Goal: Share content: Share content

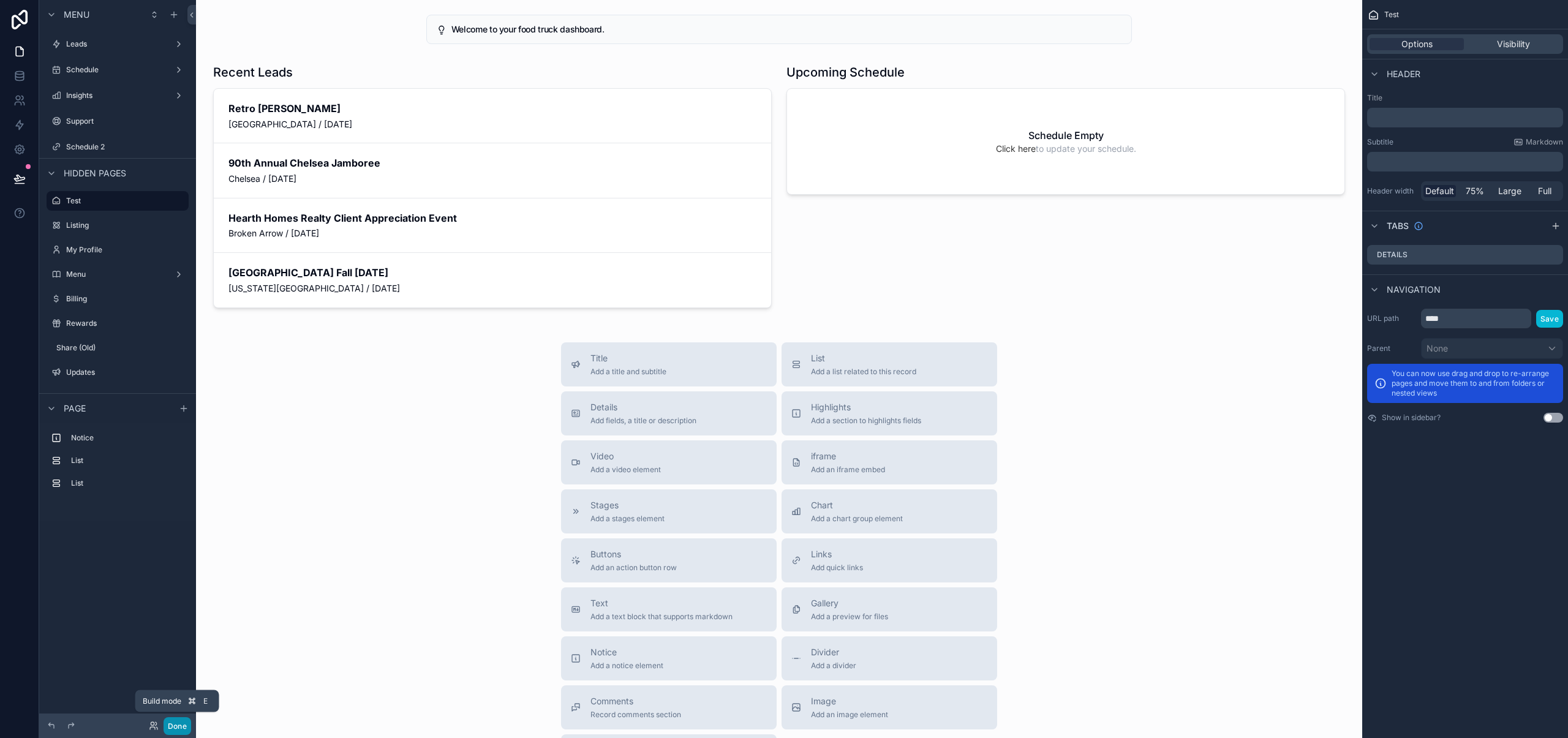
click at [181, 723] on button "Done" at bounding box center [177, 726] width 28 height 18
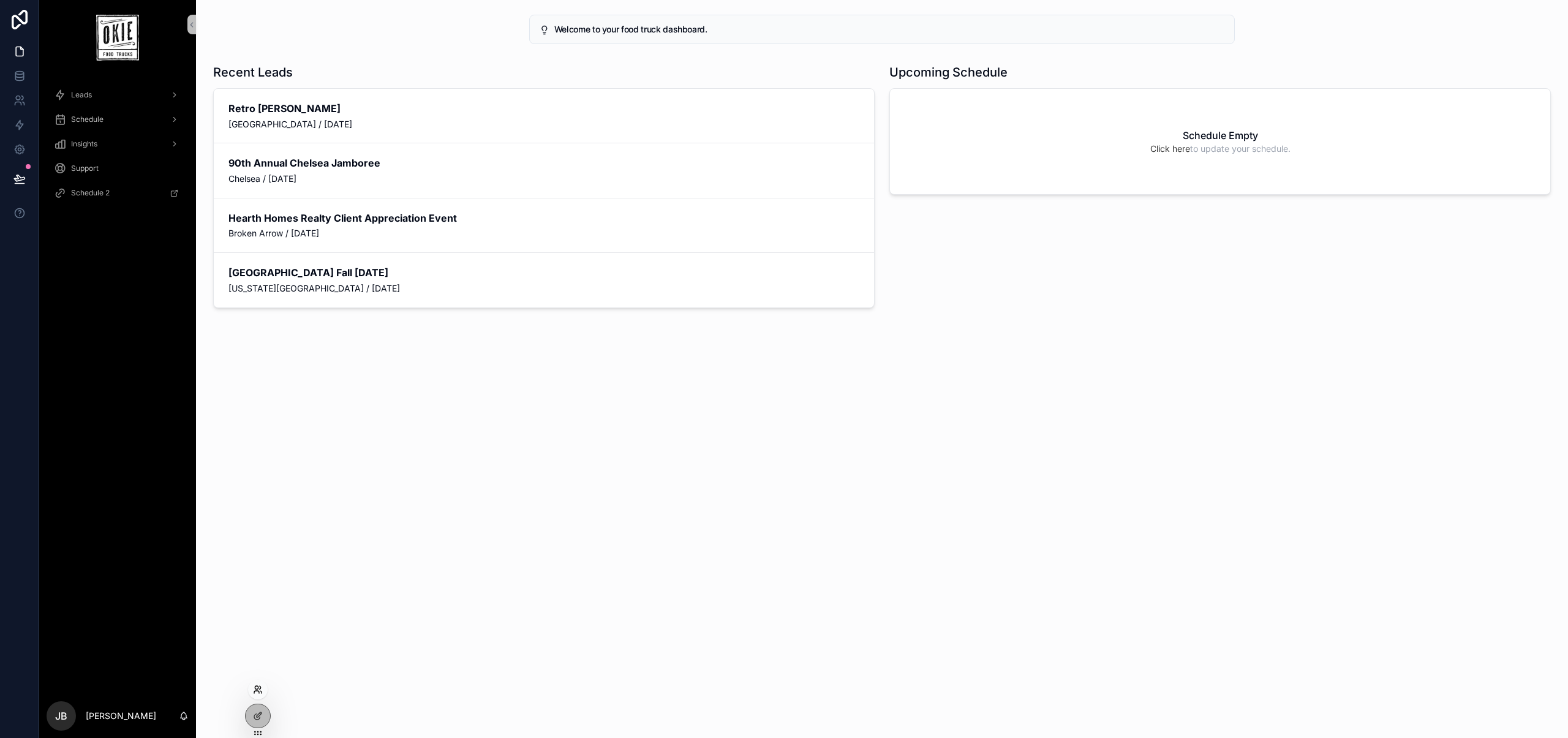
click at [259, 692] on icon at bounding box center [257, 692] width 5 height 2
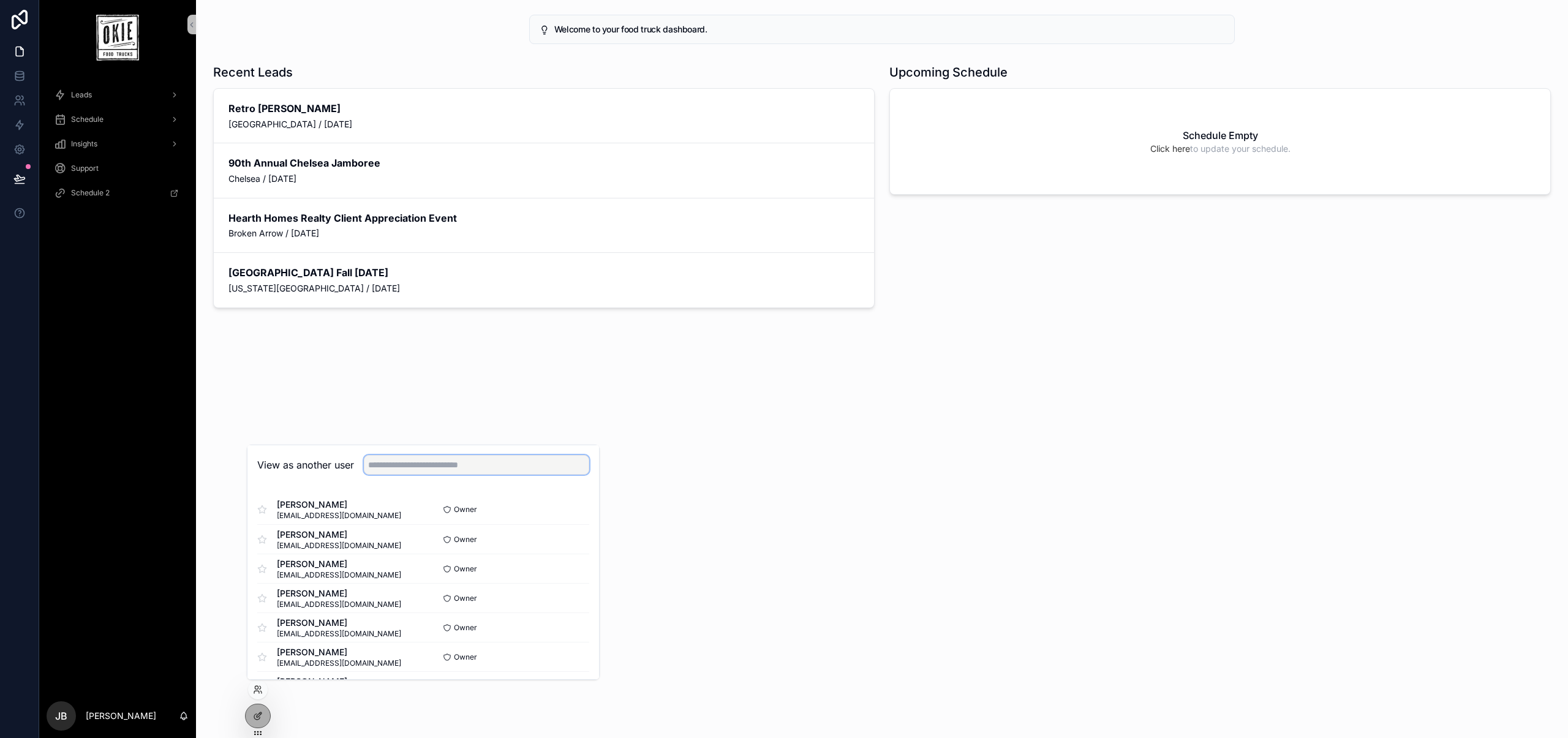
click at [486, 474] on input "text" at bounding box center [476, 465] width 225 height 20
type input "*****"
click at [577, 539] on button "Select" at bounding box center [573, 539] width 32 height 18
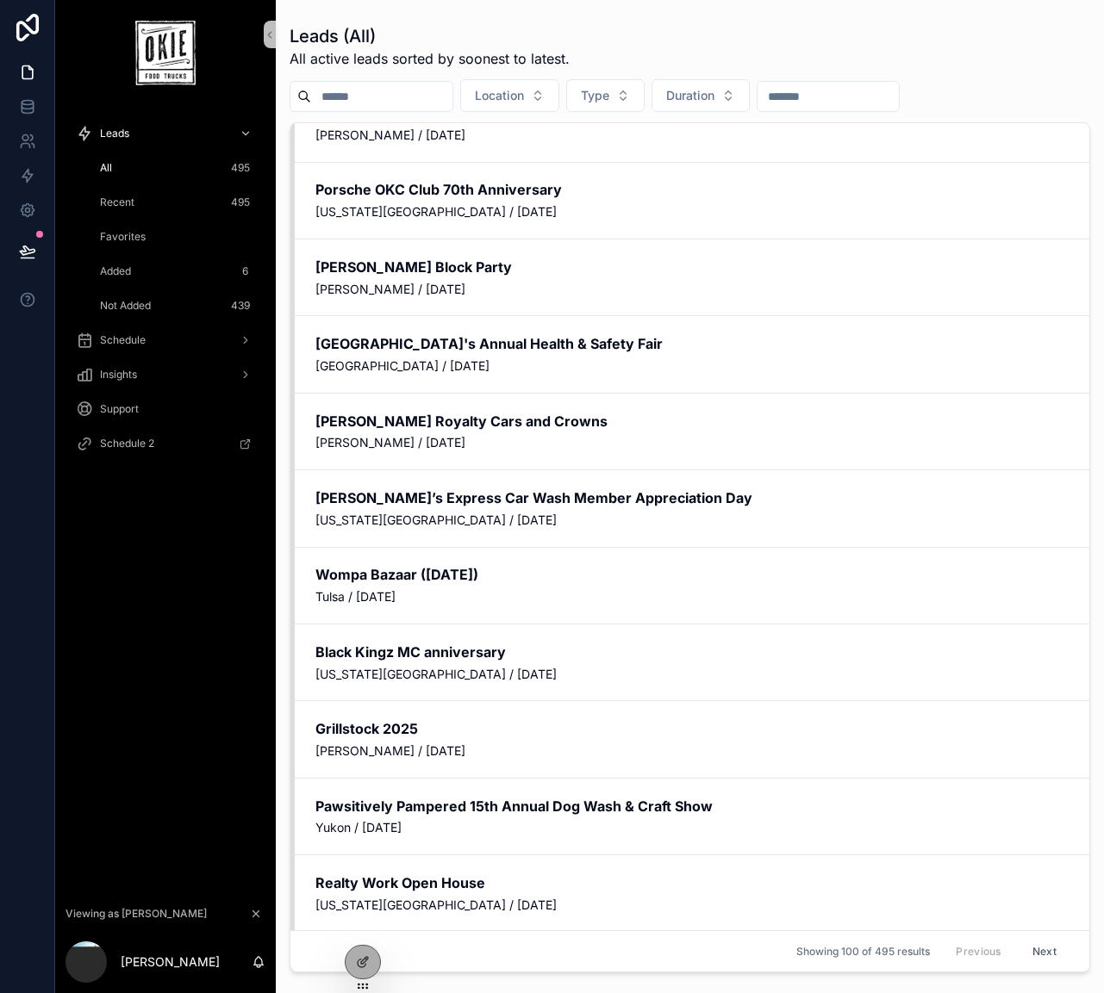
scroll to position [2773, 0]
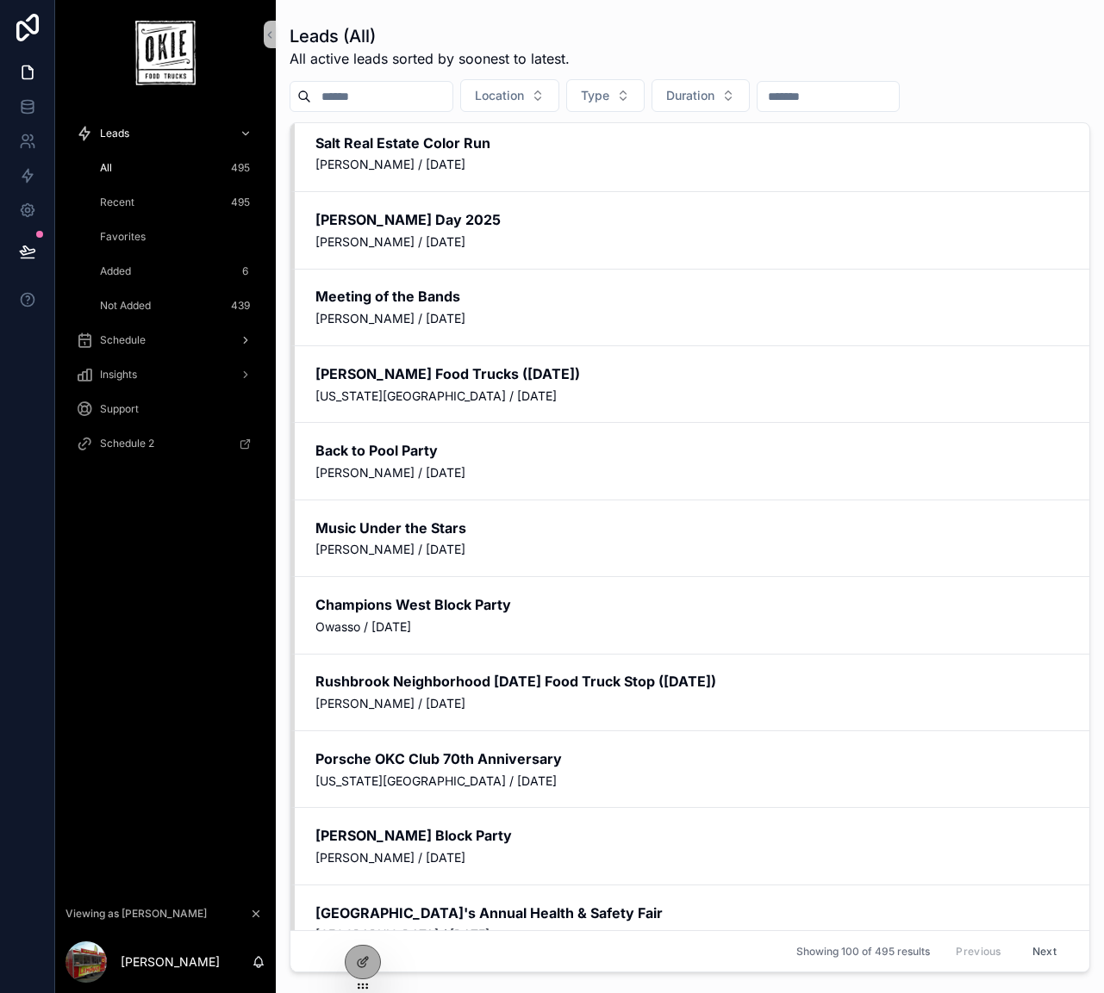
click at [135, 342] on span "Schedule" at bounding box center [123, 340] width 46 height 14
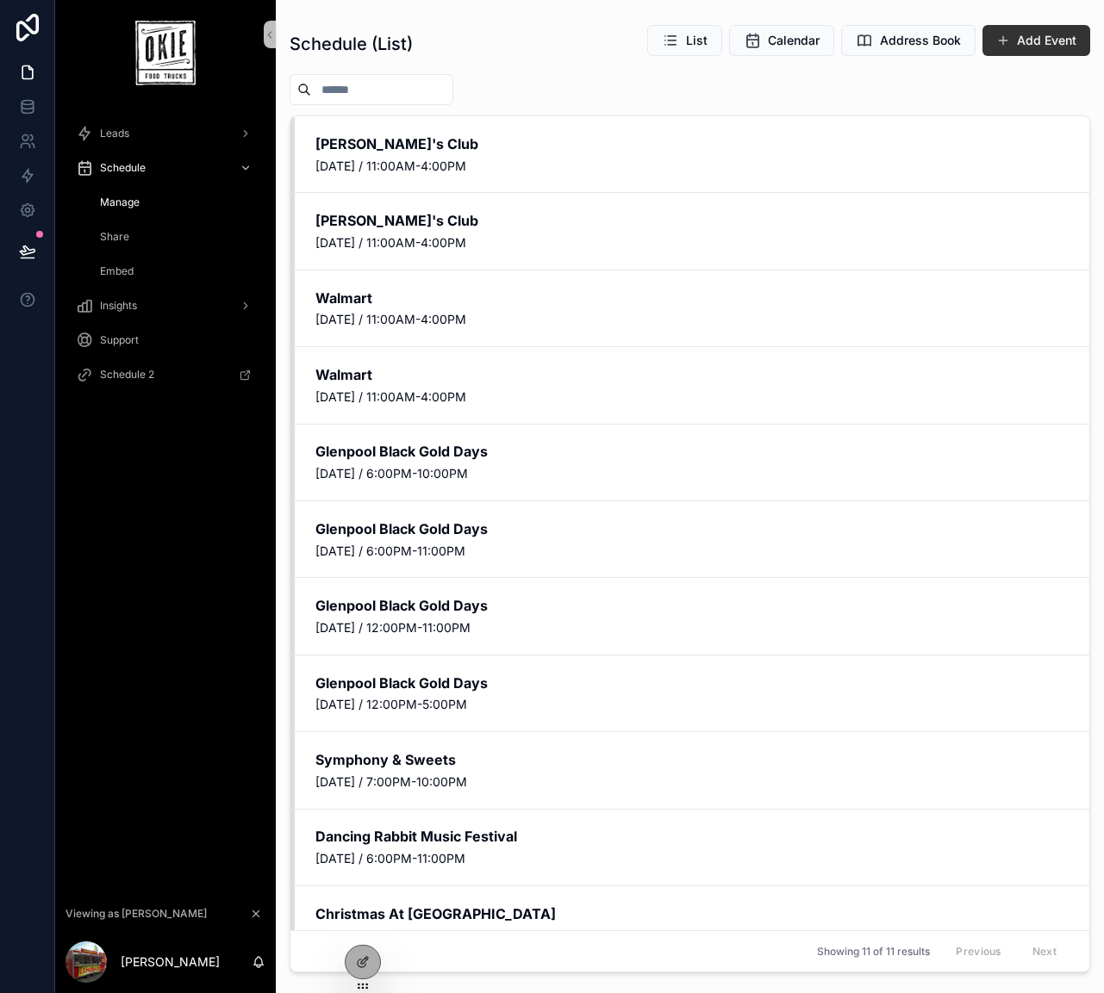
click at [118, 235] on span "Share" at bounding box center [114, 237] width 29 height 14
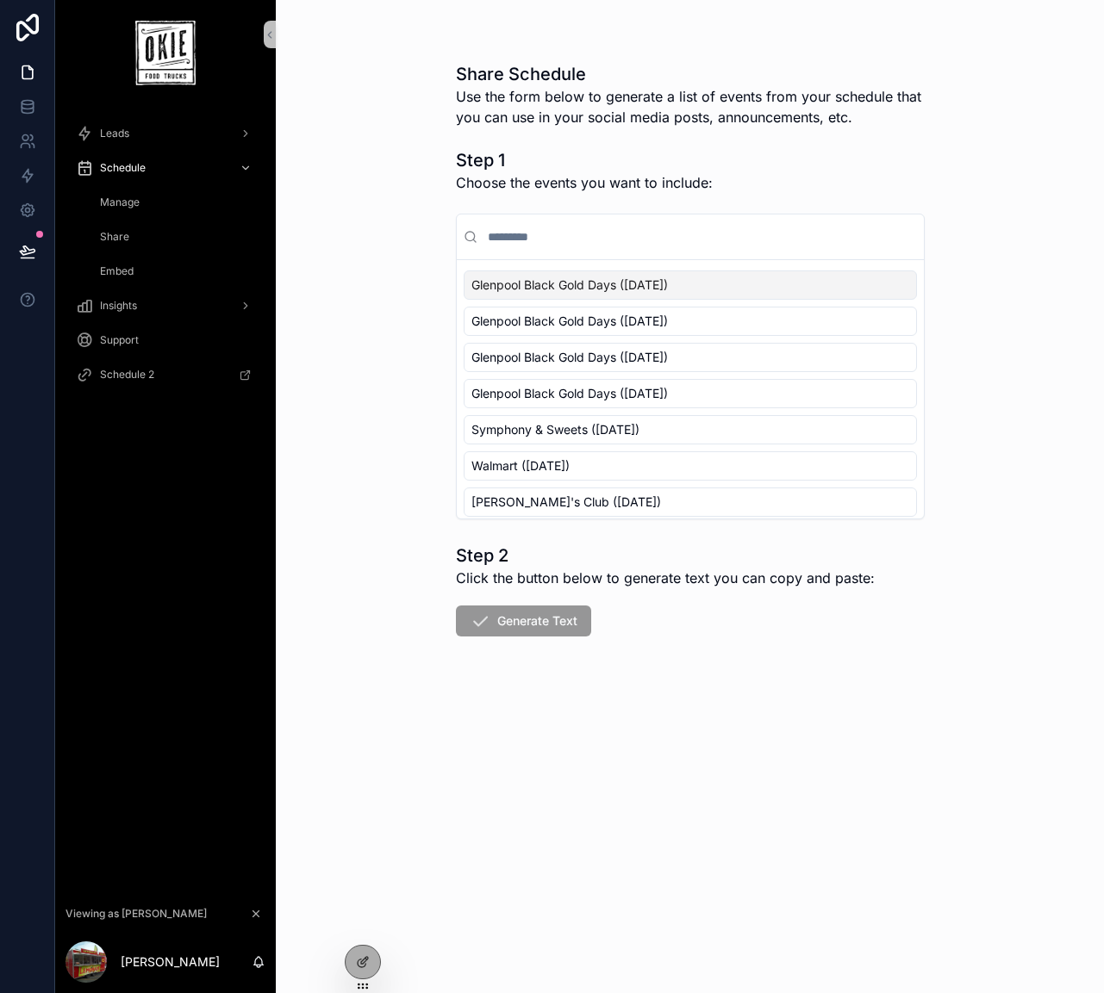
click at [530, 281] on span "Glenpool Black Gold Days (Sunday, September 28, 2025)" at bounding box center [569, 285] width 196 height 17
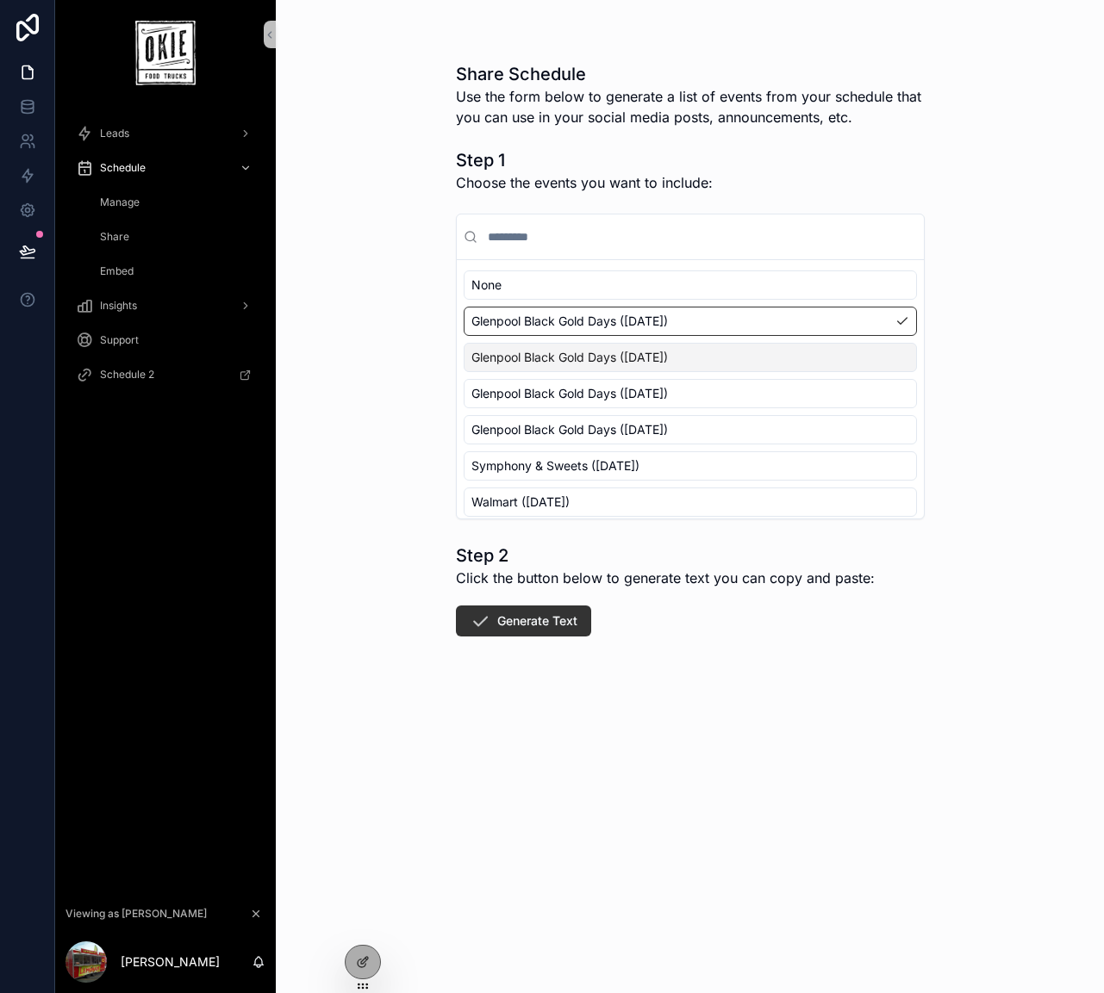
click at [534, 354] on span "Glenpool Black Gold Days (Friday, September 26, 2025)" at bounding box center [569, 357] width 196 height 17
click at [550, 401] on span "Glenpool Black Gold Days (Saturday, September 27, 2025)" at bounding box center [569, 393] width 196 height 17
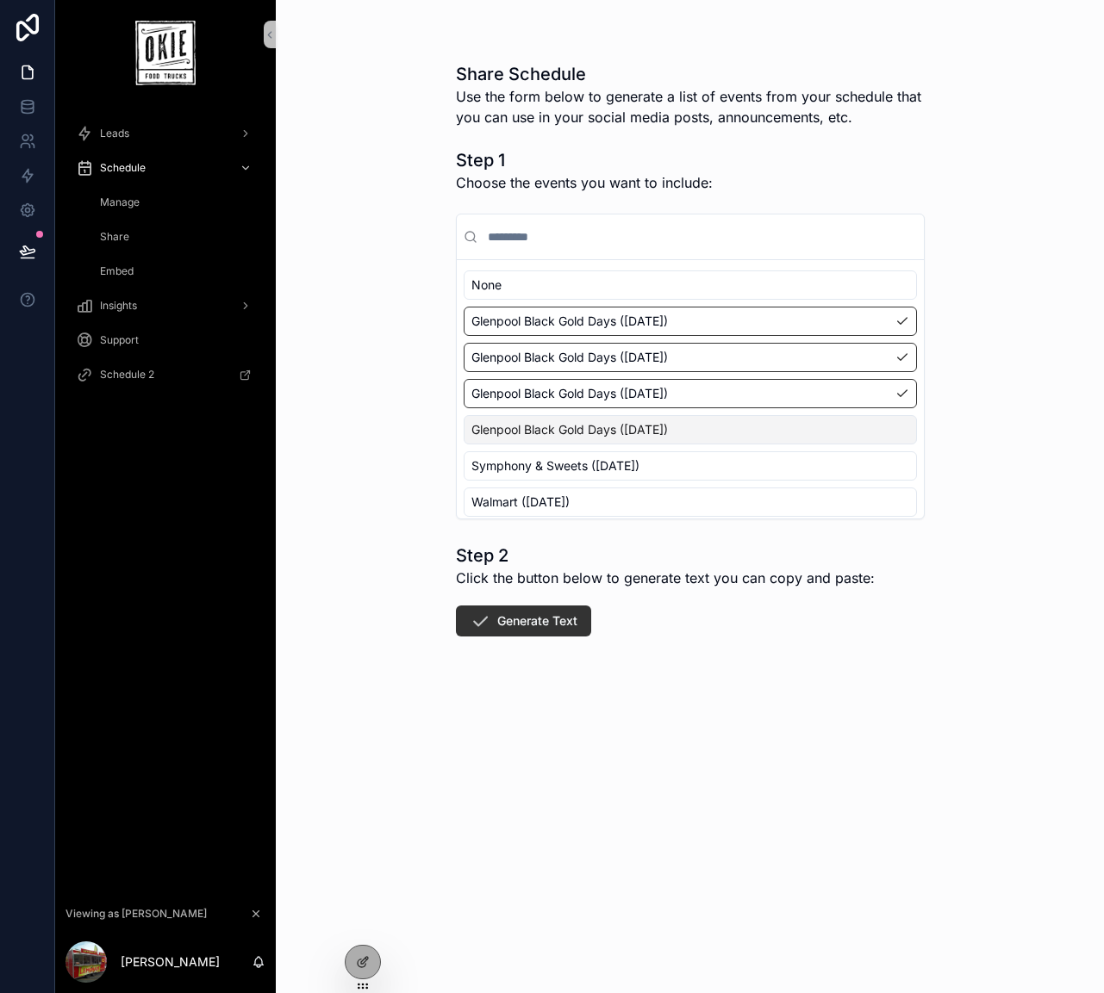
click at [564, 439] on div "Glenpool Black Gold Days (Thursday, September 25, 2025)" at bounding box center [689, 429] width 453 height 29
click at [520, 623] on button "Generate Text" at bounding box center [523, 621] width 135 height 31
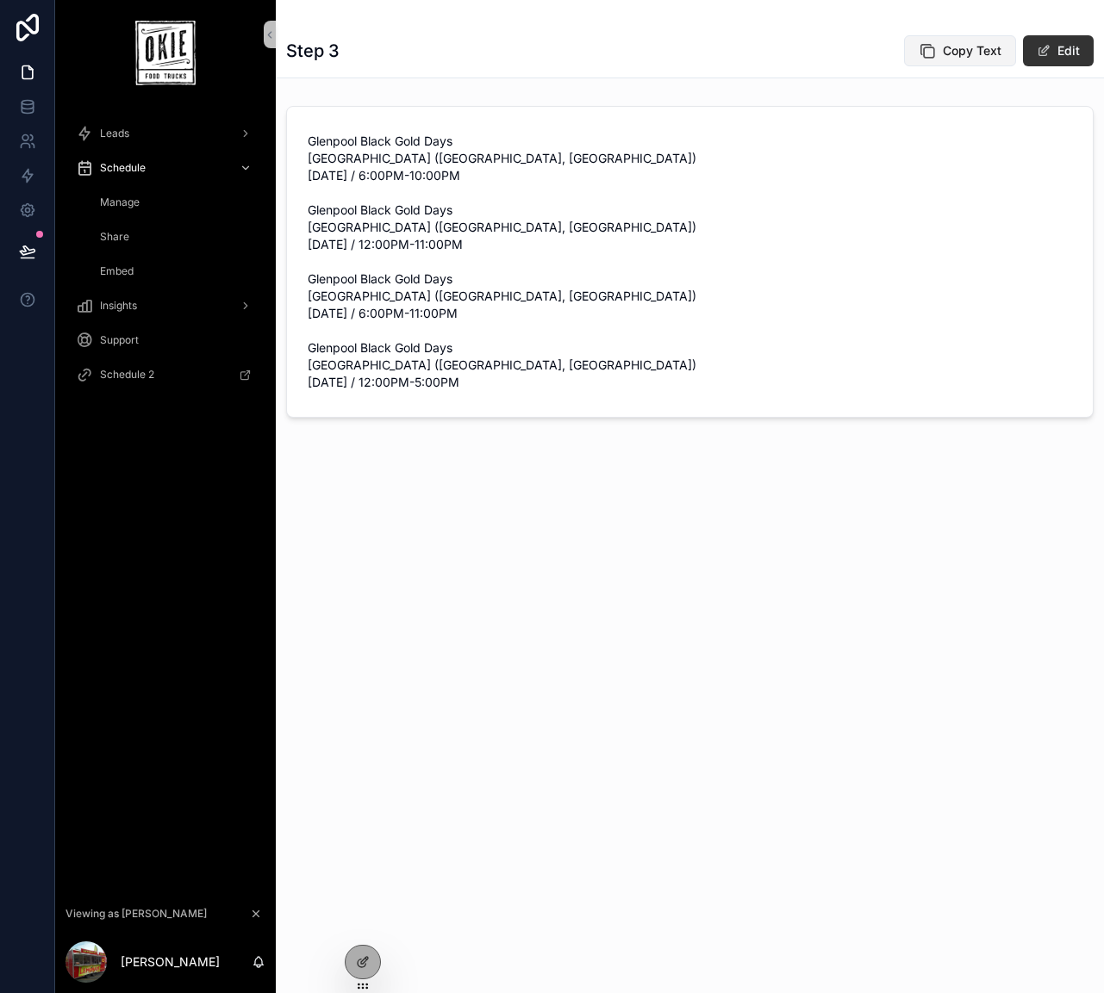
click at [982, 53] on span "Copy Text" at bounding box center [971, 50] width 59 height 17
drag, startPoint x: 721, startPoint y: 674, endPoint x: 710, endPoint y: 674, distance: 11.2
click at [721, 674] on div "Step 3 Copy Text Edit Glenpool Black Gold Days Black Gold Park (Glenpool, OK) T…" at bounding box center [690, 496] width 828 height 993
drag, startPoint x: 623, startPoint y: 647, endPoint x: 595, endPoint y: 640, distance: 28.4
click at [623, 646] on div "Step 3 Copy Text Edit Glenpool Black Gold Days Black Gold Park (Glenpool, OK) T…" at bounding box center [690, 496] width 828 height 993
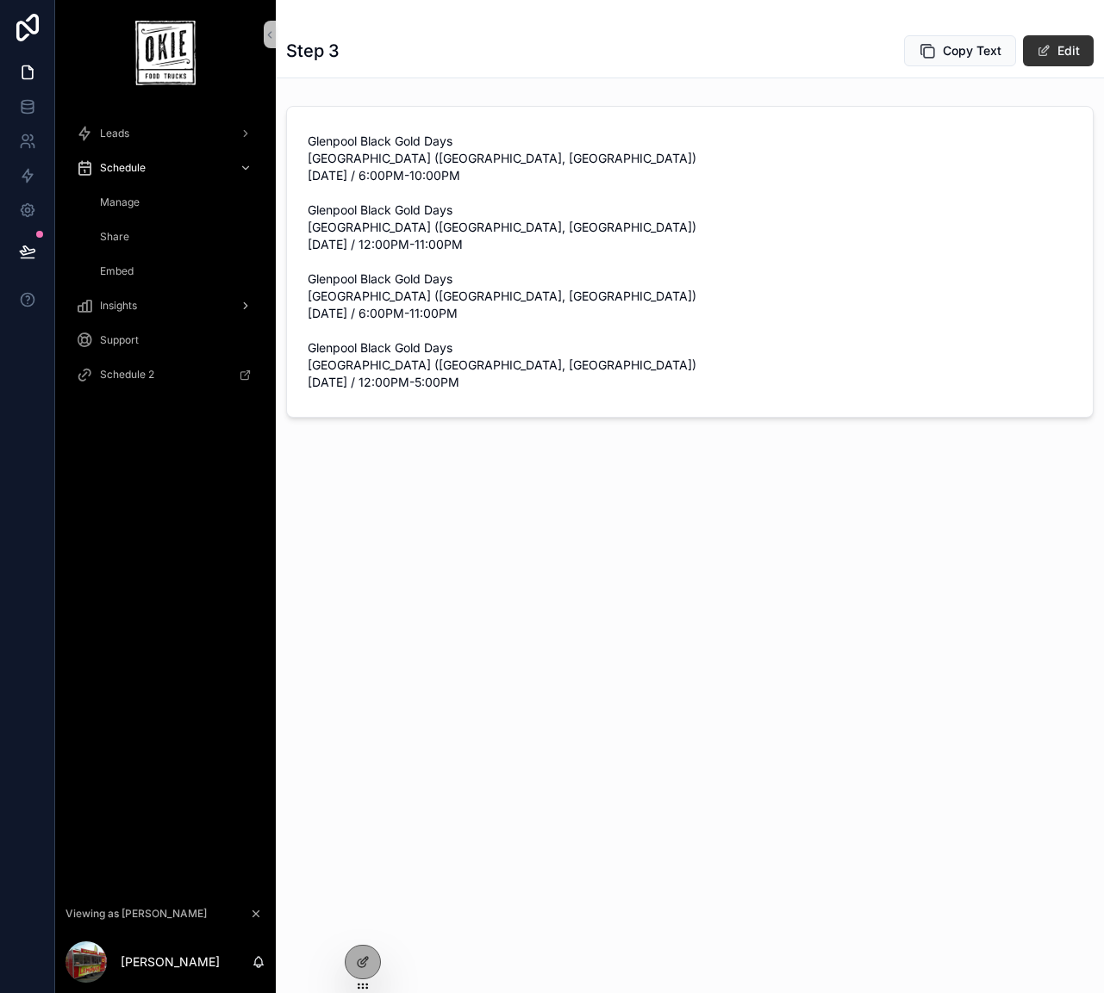
click at [113, 300] on span "Insights" at bounding box center [118, 306] width 37 height 14
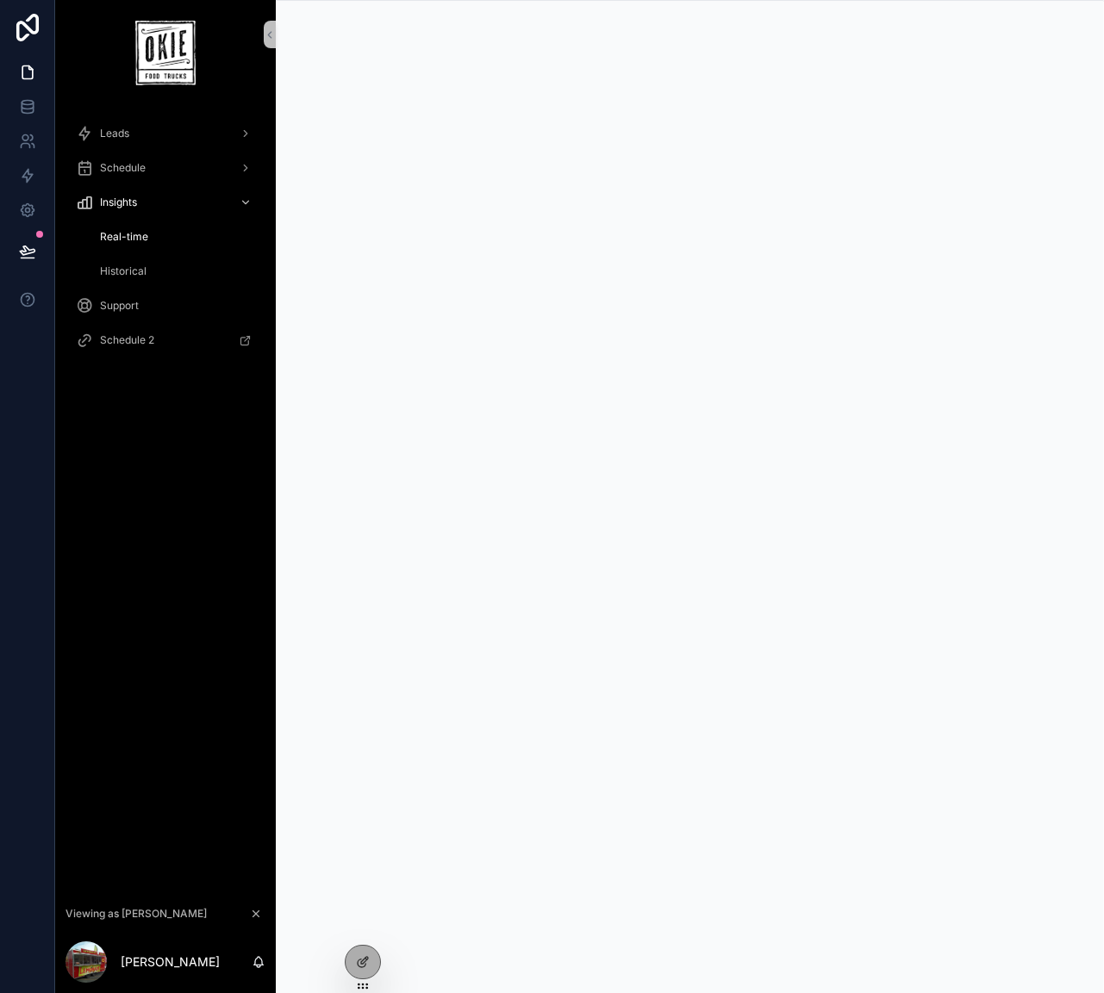
click at [134, 267] on span "Historical" at bounding box center [123, 271] width 47 height 14
click at [134, 164] on span "Schedule" at bounding box center [123, 168] width 46 height 14
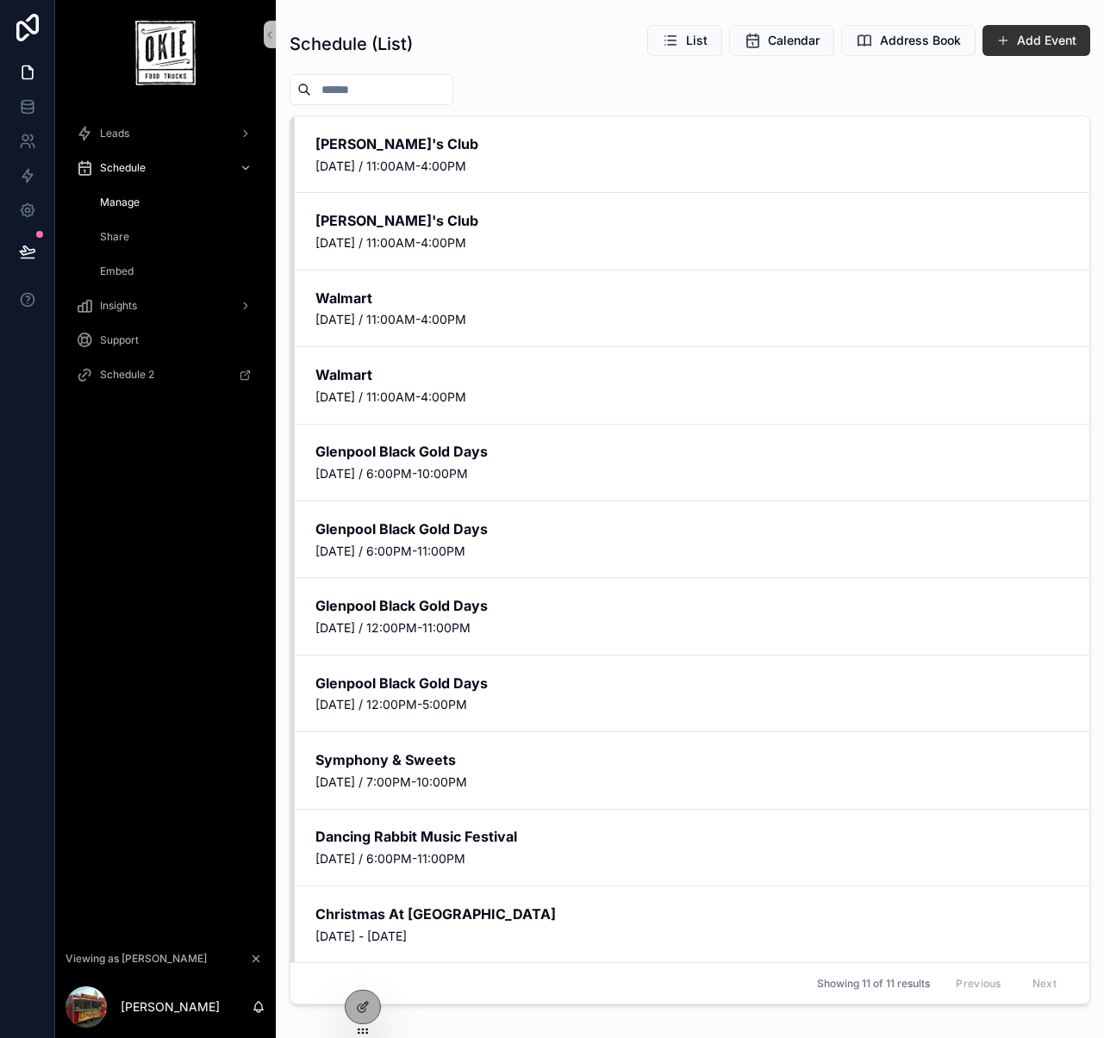
drag, startPoint x: 142, startPoint y: 578, endPoint x: 136, endPoint y: 520, distance: 58.0
click at [140, 570] on div "Leads Schedule Manage Calendar View Address Book Share Embed Share Insights Sup…" at bounding box center [165, 524] width 221 height 837
click at [136, 310] on span "Insights" at bounding box center [118, 306] width 37 height 14
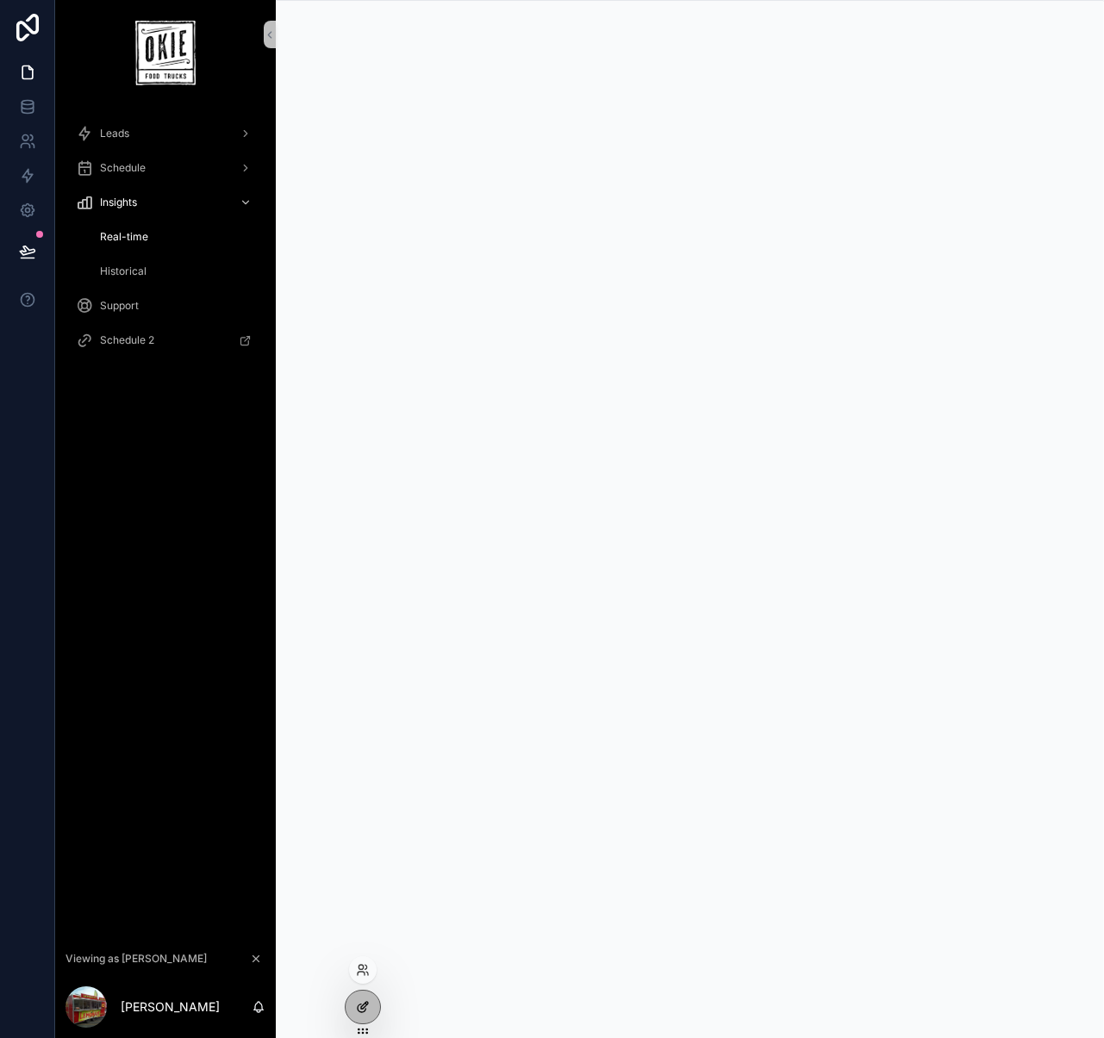
click at [358, 1010] on icon at bounding box center [362, 1009] width 8 height 8
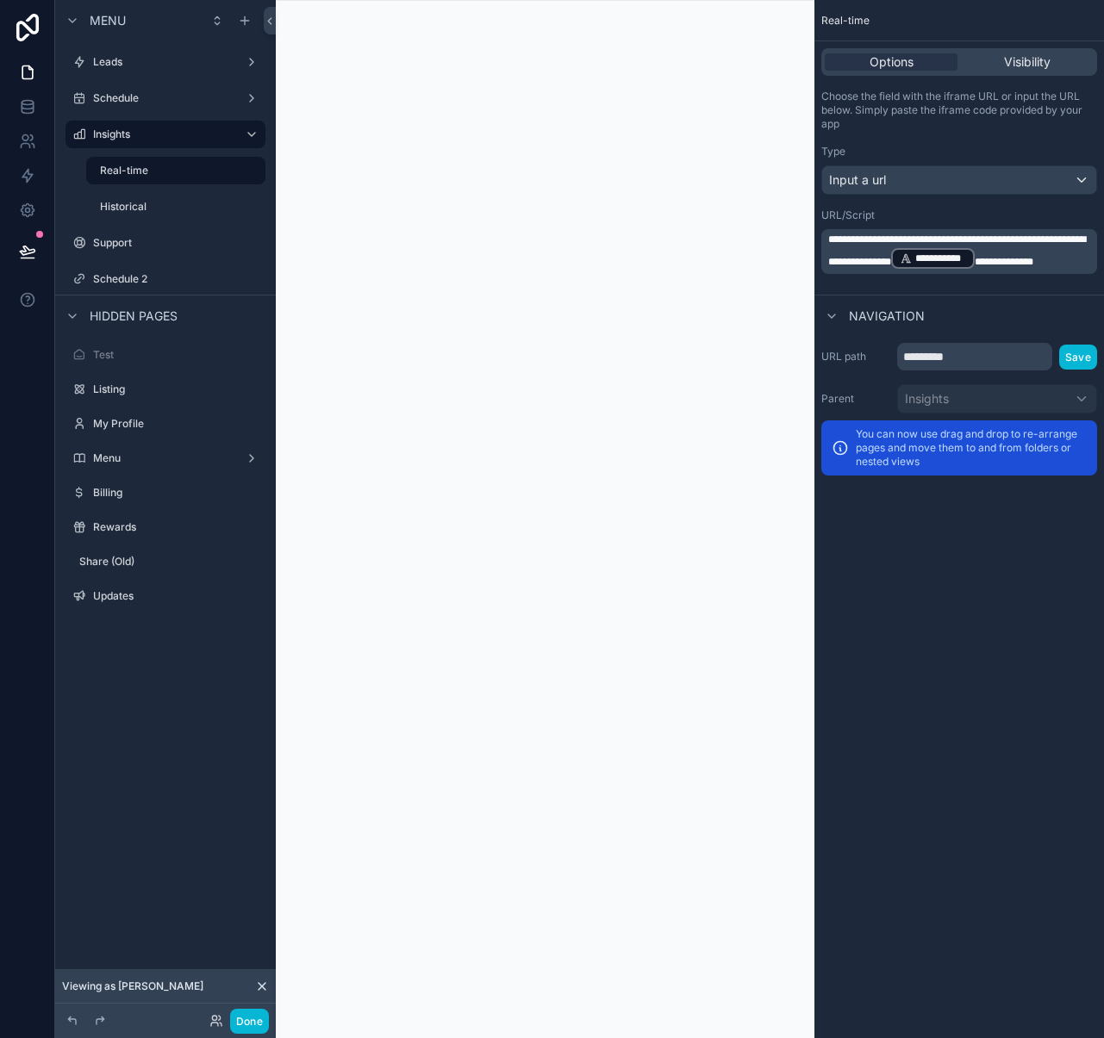
click at [423, 222] on div "scrollable content" at bounding box center [545, 519] width 538 height 1038
